Goal: Transaction & Acquisition: Purchase product/service

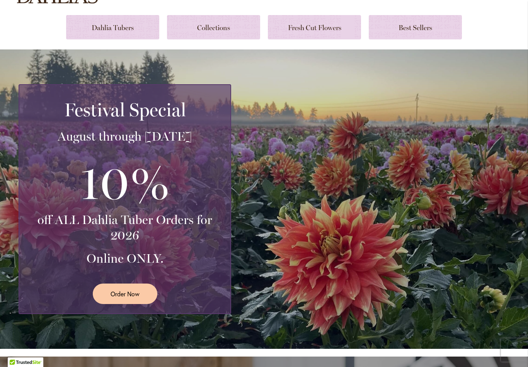
scroll to position [79, 0]
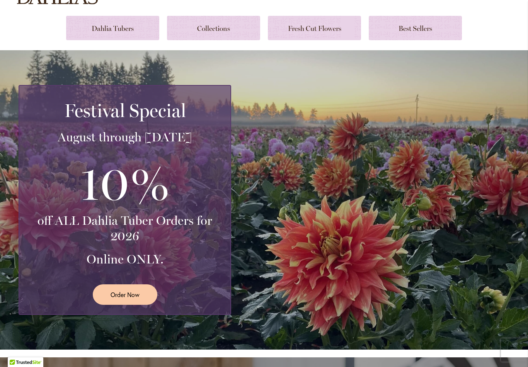
click at [143, 293] on link "Order Now" at bounding box center [125, 295] width 65 height 20
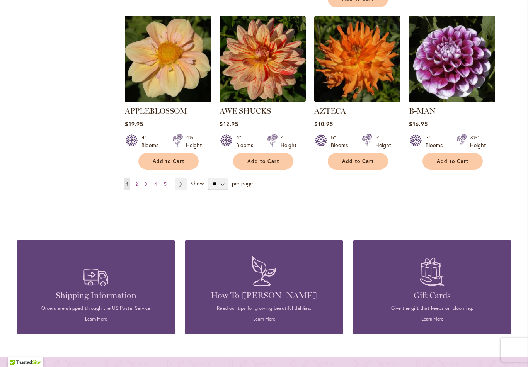
scroll to position [655, 0]
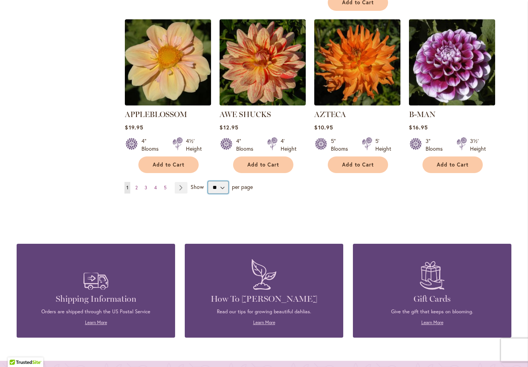
click at [222, 181] on select "** ** ** **" at bounding box center [218, 187] width 20 height 12
select select "**"
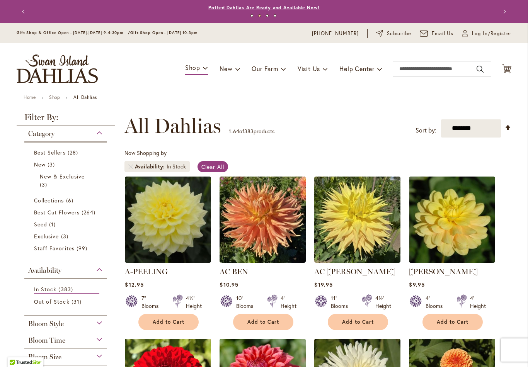
click at [273, 9] on link "Potted Dahlias Are Ready and Available Now!" at bounding box center [263, 8] width 111 height 6
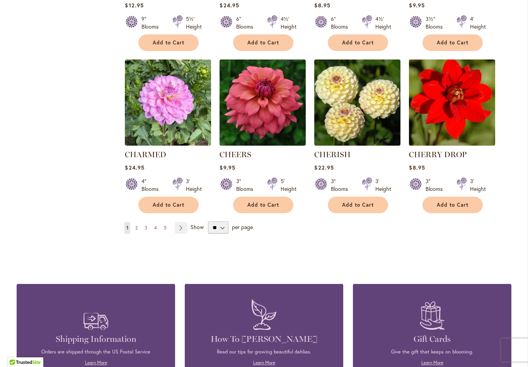
scroll to position [2586, 0]
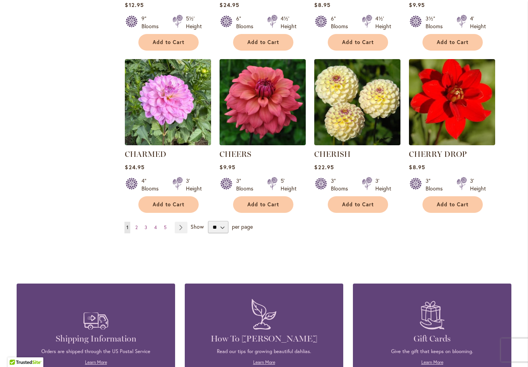
click at [179, 222] on link "Page Next" at bounding box center [181, 228] width 13 height 12
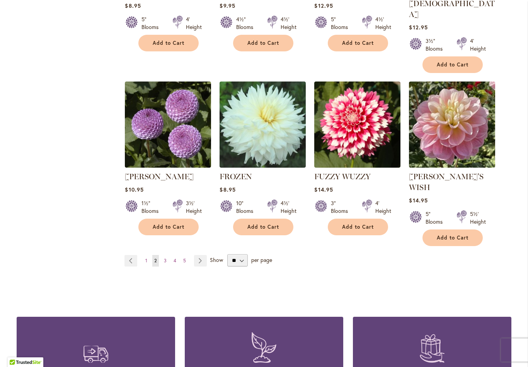
scroll to position [2647, 0]
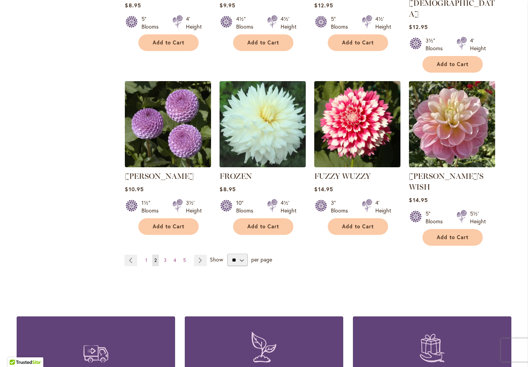
click at [197, 255] on link "Page Next" at bounding box center [200, 261] width 13 height 12
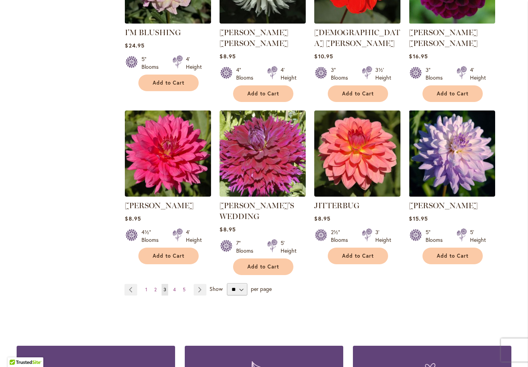
scroll to position [2593, 0]
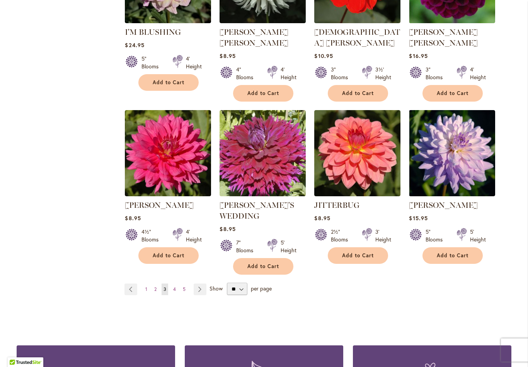
click at [201, 284] on link "Page Next" at bounding box center [200, 290] width 13 height 12
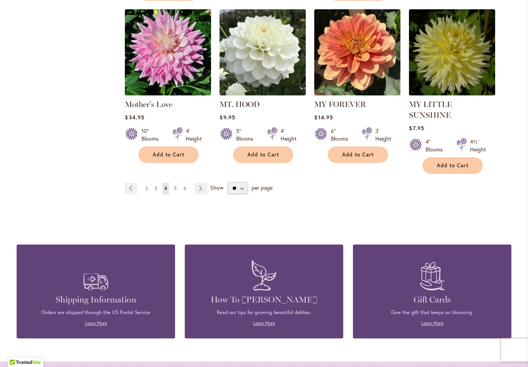
scroll to position [2676, 0]
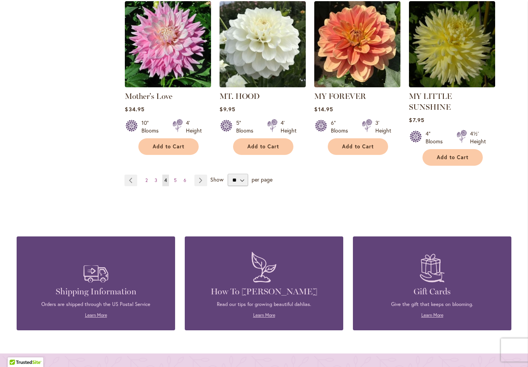
click at [205, 175] on link "Page Next" at bounding box center [200, 181] width 13 height 12
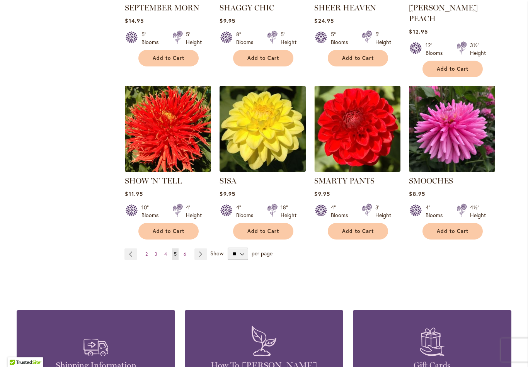
scroll to position [2592, 0]
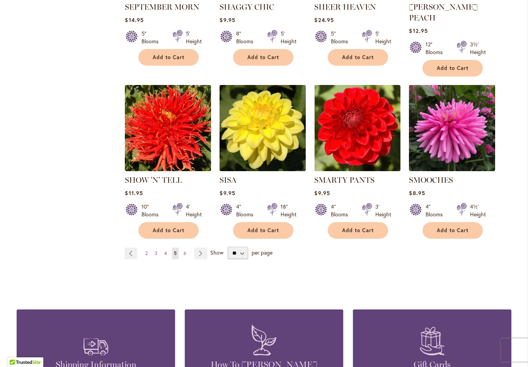
click at [199, 248] on link "Page Next" at bounding box center [200, 254] width 13 height 12
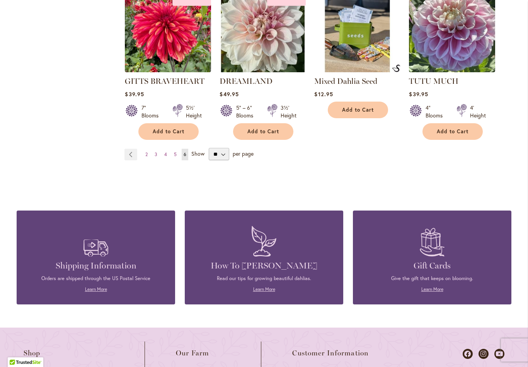
scroll to position [2648, 0]
